Goal: Check status: Check status

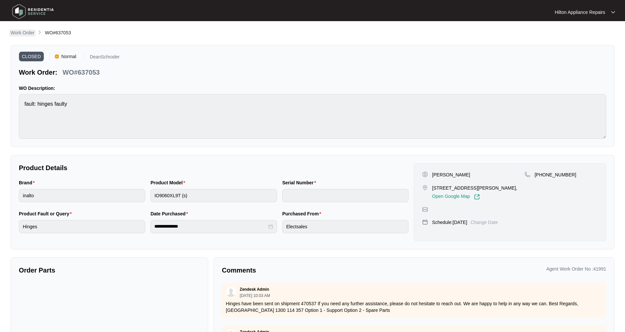
click at [31, 31] on p "Work Order" at bounding box center [23, 32] width 24 height 7
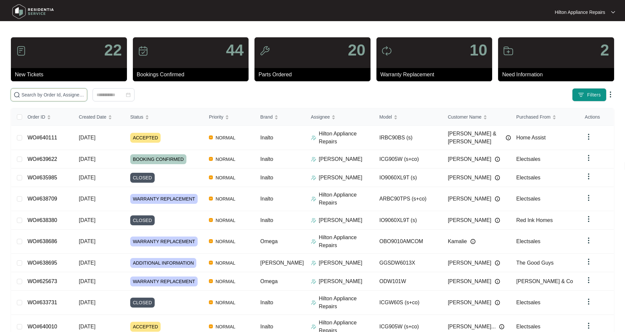
click at [44, 95] on input "text" at bounding box center [52, 94] width 63 height 7
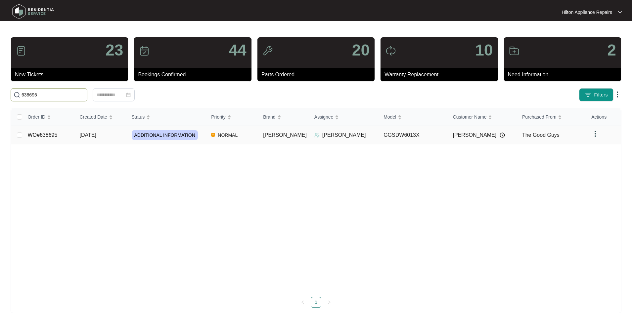
type input "638695"
click at [80, 141] on td "[DATE]" at bounding box center [100, 135] width 52 height 19
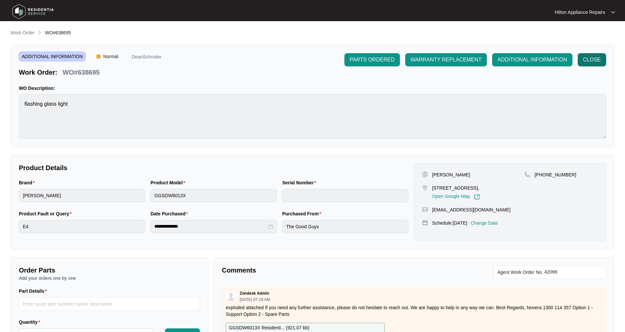
click at [595, 58] on span "CLOSE" at bounding box center [592, 60] width 18 height 8
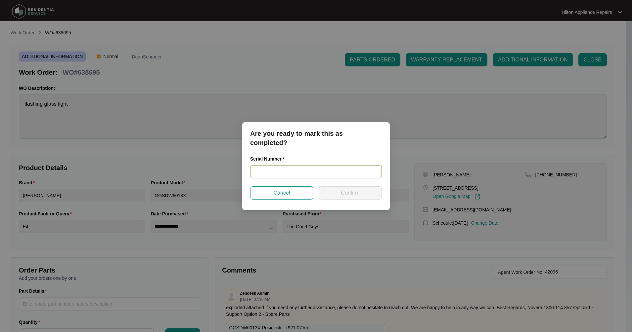
click at [272, 169] on input "text" at bounding box center [316, 171] width 132 height 13
type input "24117663080100080"
click at [350, 193] on span "Confirm" at bounding box center [350, 193] width 19 height 8
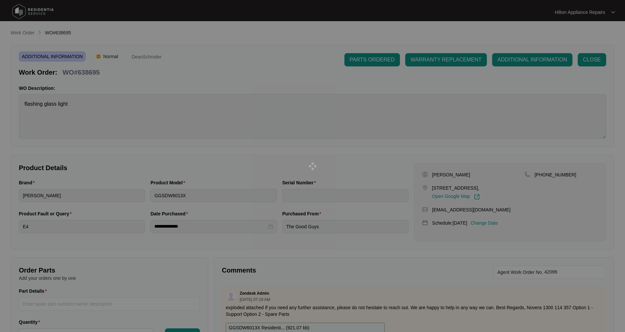
type input "24117663080100080"
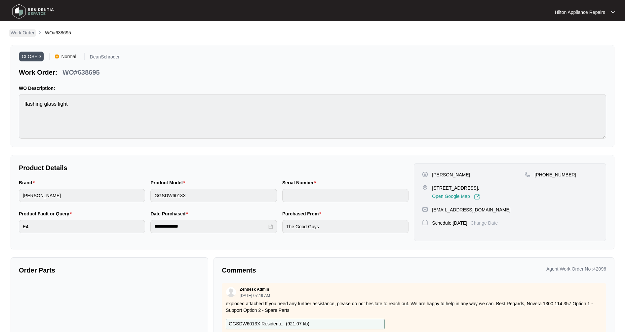
click at [29, 32] on p "Work Order" at bounding box center [23, 32] width 24 height 7
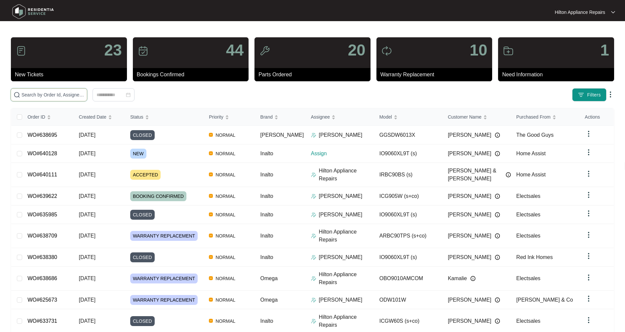
click at [32, 95] on input "text" at bounding box center [52, 94] width 63 height 7
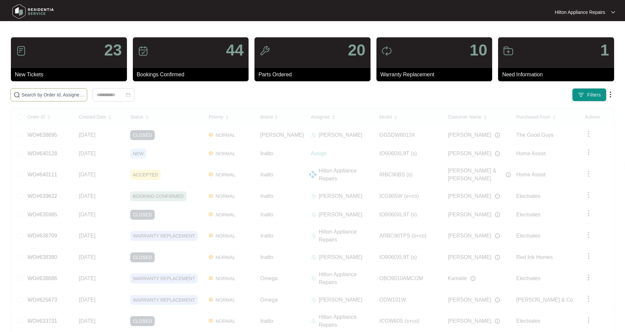
click at [54, 96] on input "text" at bounding box center [52, 94] width 63 height 7
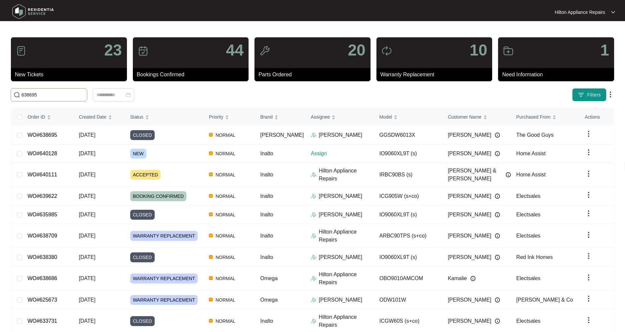
type input "638695"
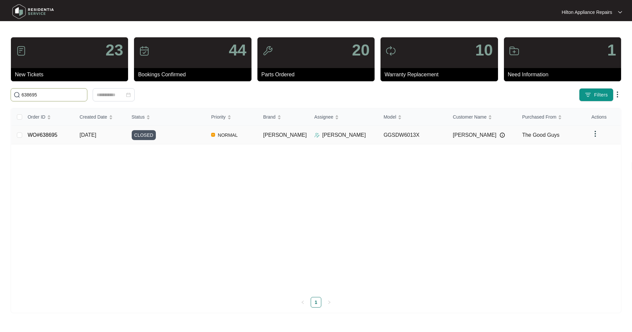
click at [93, 139] on td "[DATE]" at bounding box center [100, 135] width 52 height 19
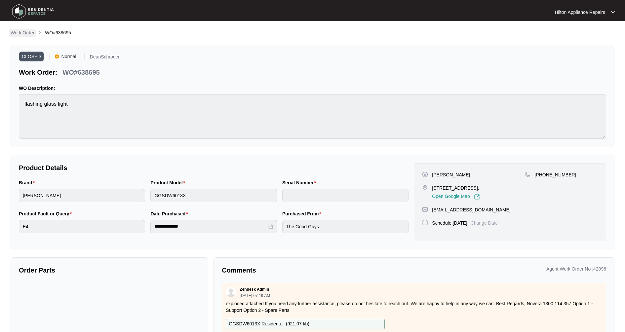
click at [29, 33] on p "Work Order" at bounding box center [23, 32] width 24 height 7
